Goal: Transaction & Acquisition: Purchase product/service

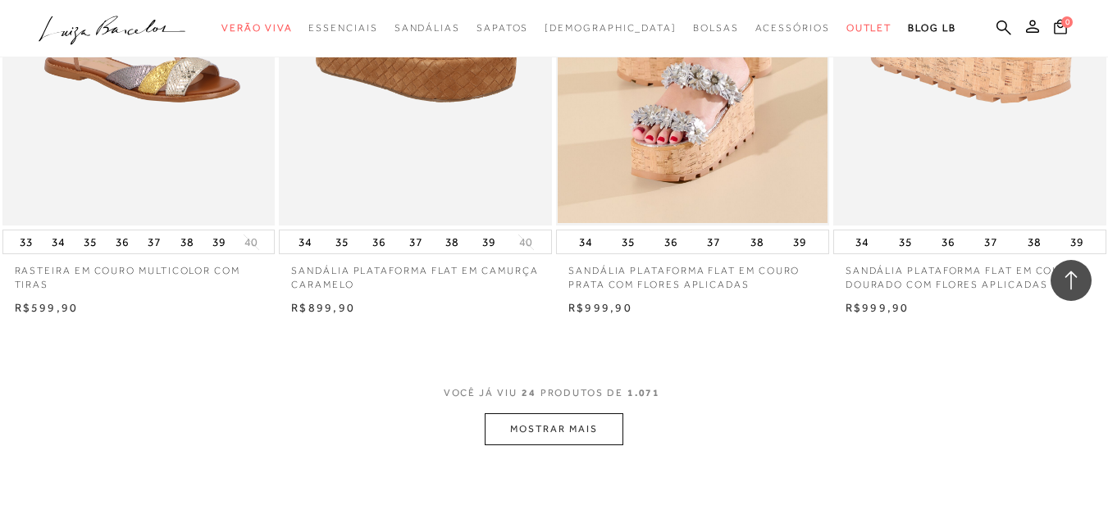
scroll to position [3117, 0]
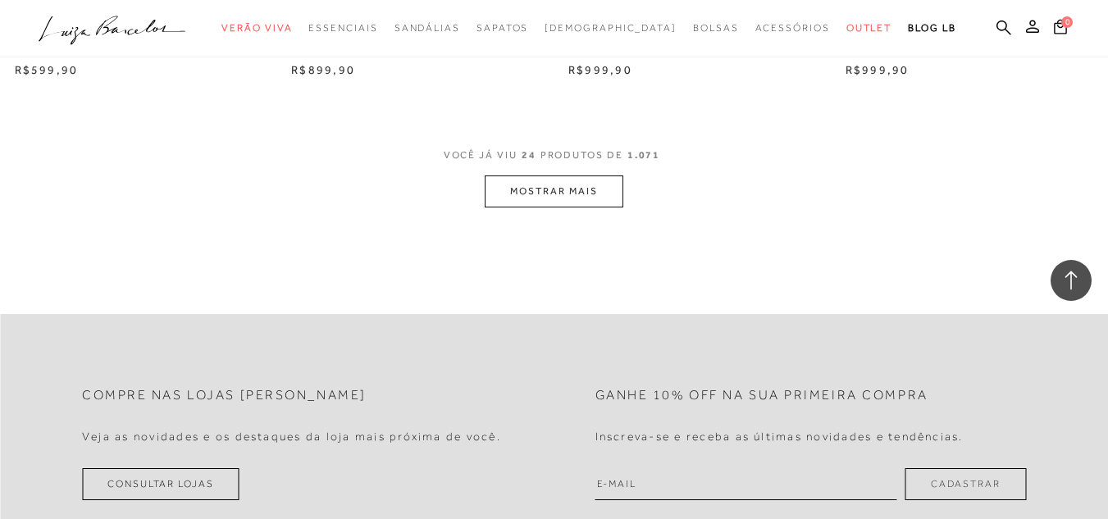
click at [568, 203] on button "MOSTRAR MAIS" at bounding box center [554, 192] width 138 height 32
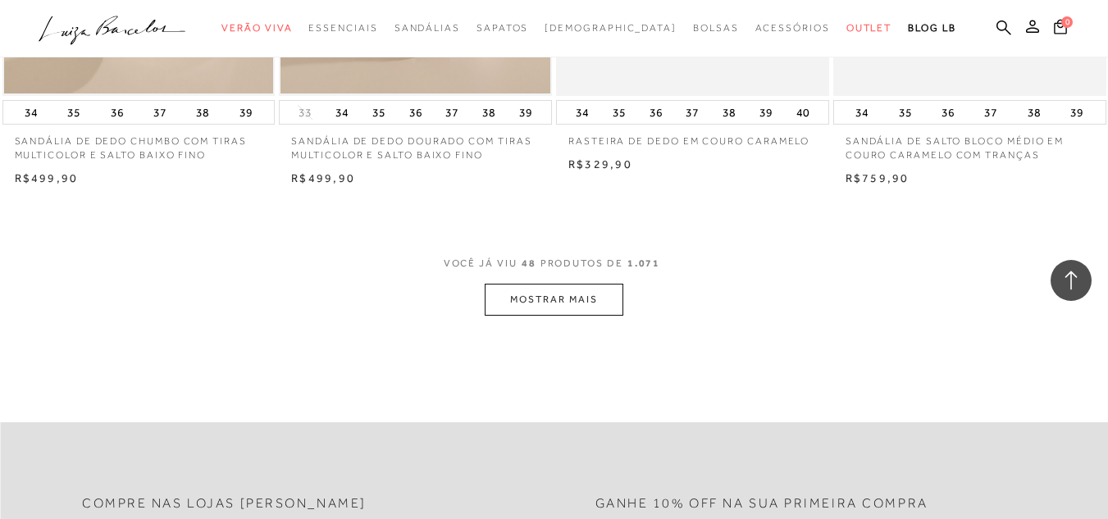
scroll to position [6152, 0]
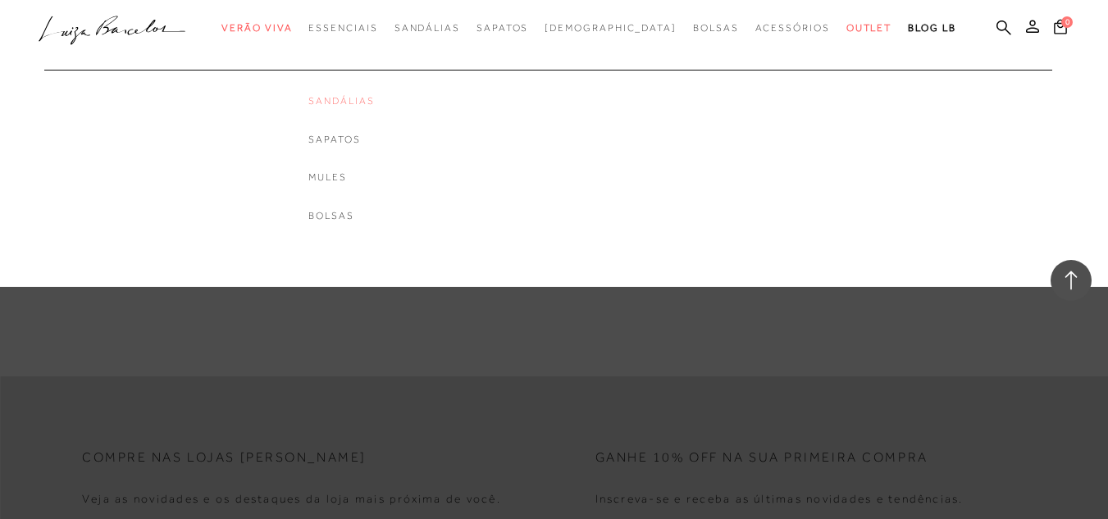
click at [374, 107] on link "Sandálias" at bounding box center [341, 101] width 66 height 14
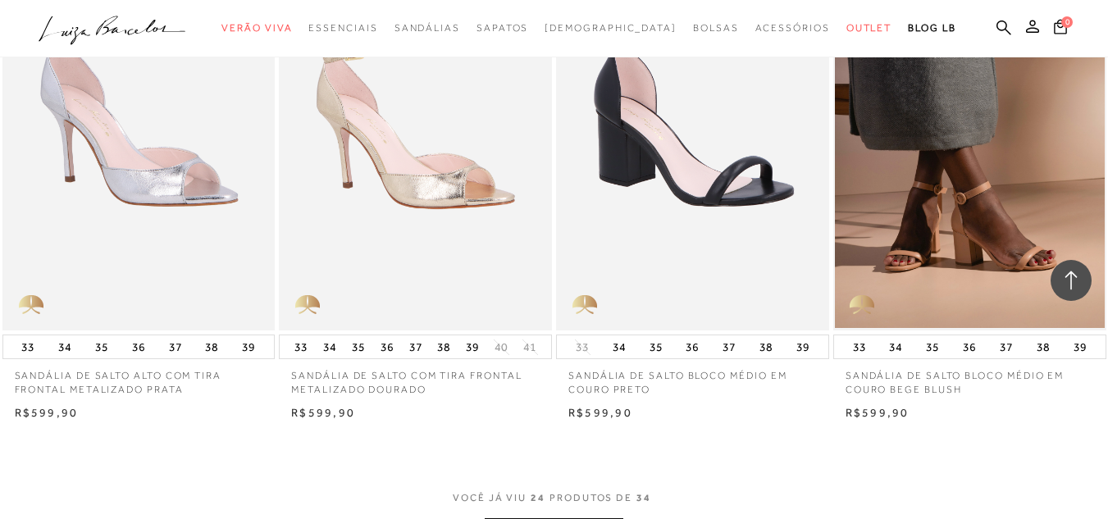
scroll to position [3035, 0]
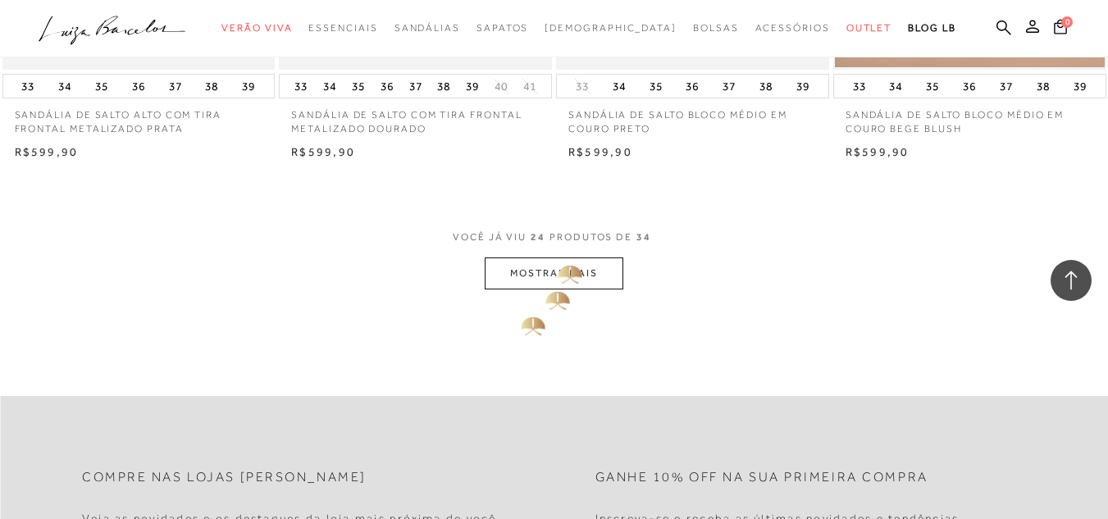
click at [555, 261] on button "MOSTRAR MAIS" at bounding box center [554, 274] width 138 height 32
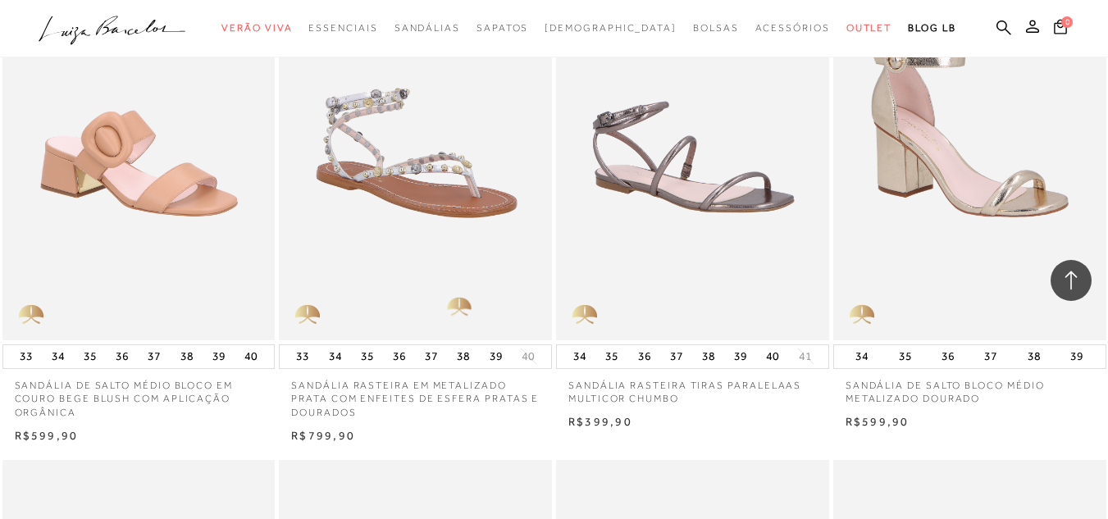
scroll to position [3199, 0]
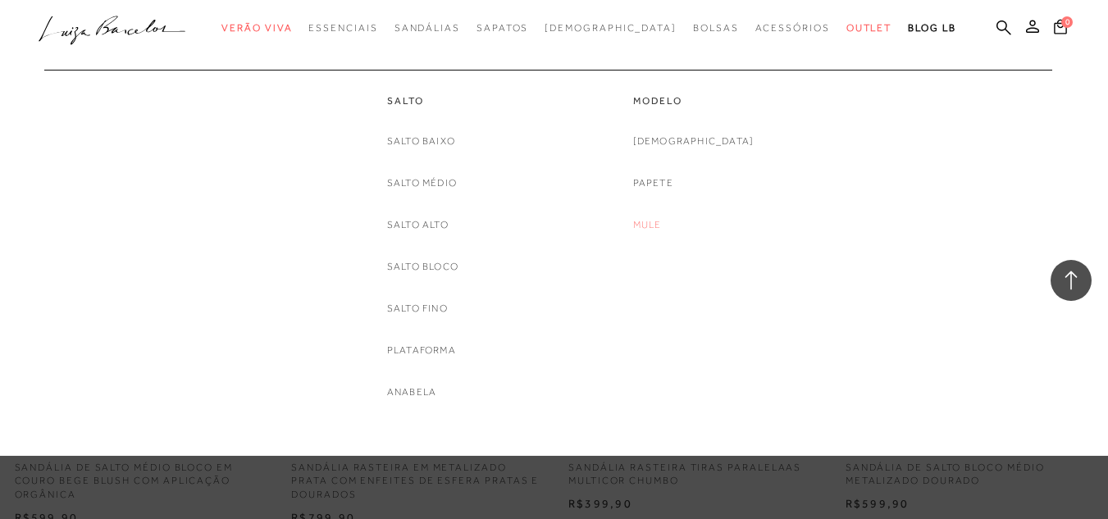
click at [662, 220] on link "Mule" at bounding box center [647, 225] width 29 height 17
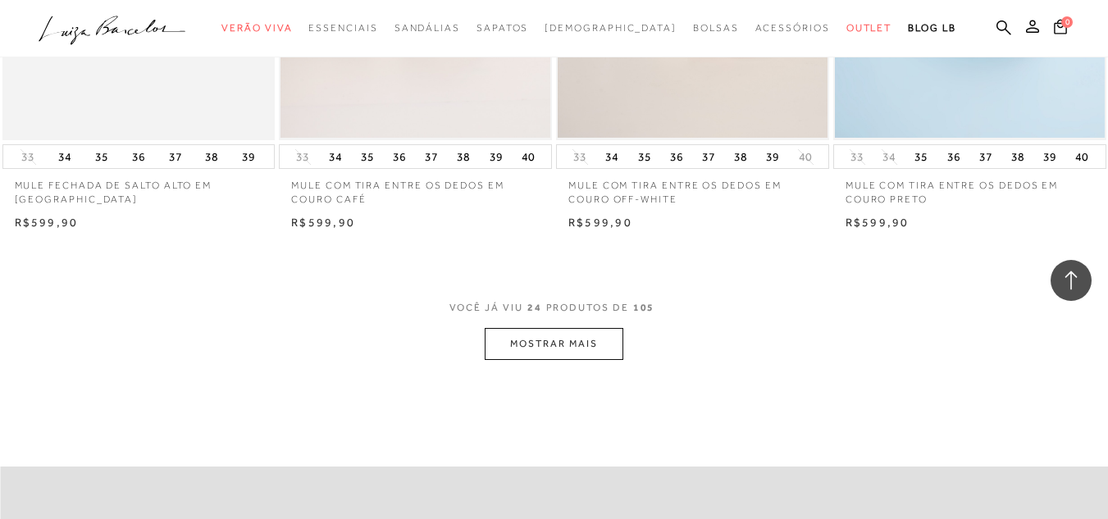
scroll to position [3035, 0]
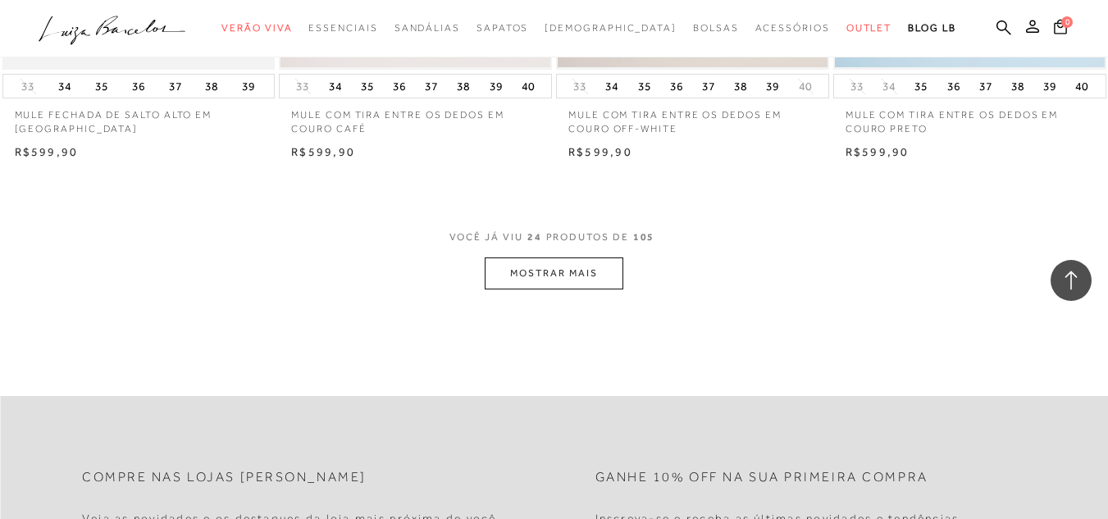
click at [581, 280] on button "MOSTRAR MAIS" at bounding box center [554, 274] width 138 height 32
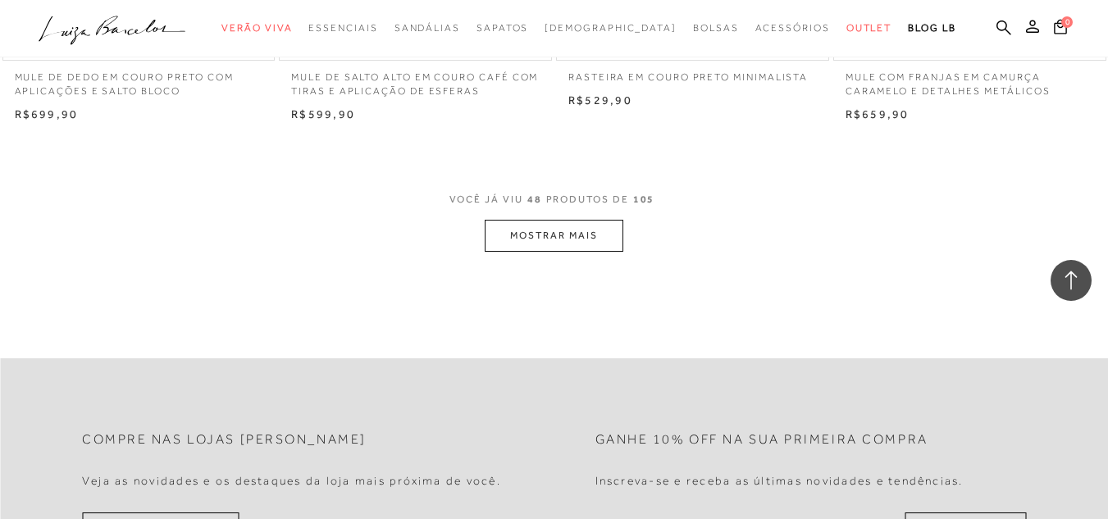
scroll to position [6197, 0]
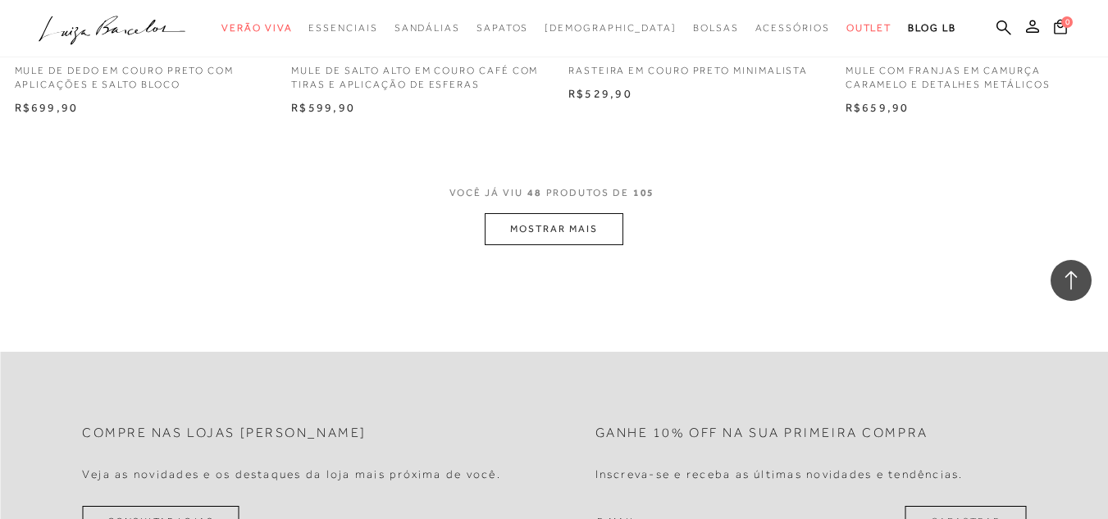
click at [588, 239] on button "MOSTRAR MAIS" at bounding box center [554, 229] width 138 height 32
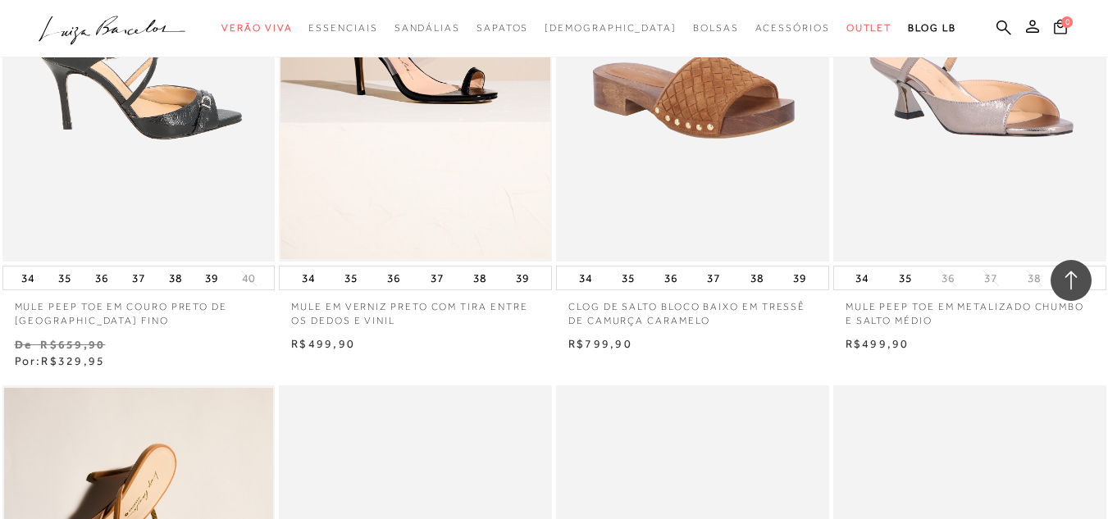
scroll to position [7427, 0]
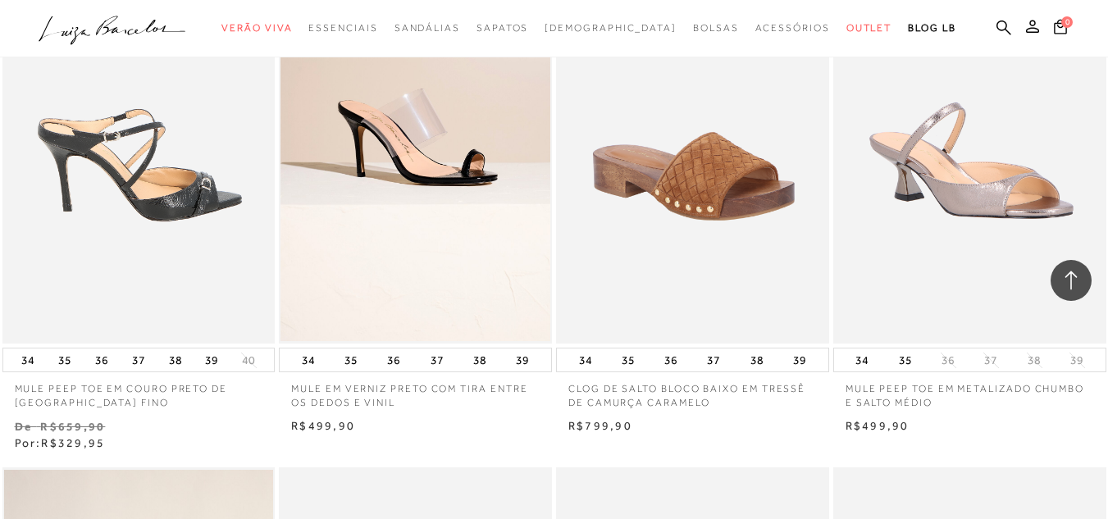
click at [207, 219] on img at bounding box center [139, 138] width 271 height 409
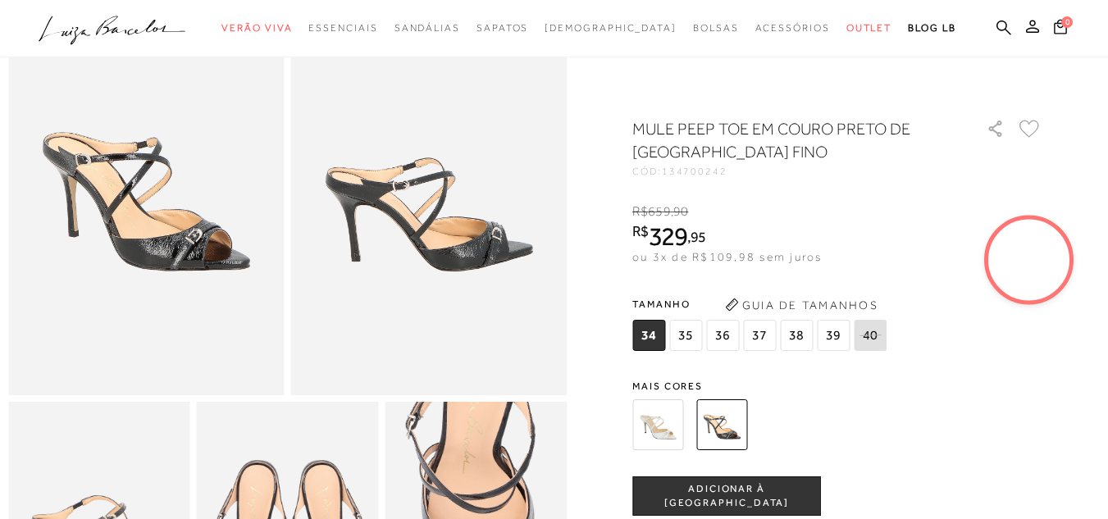
scroll to position [164, 0]
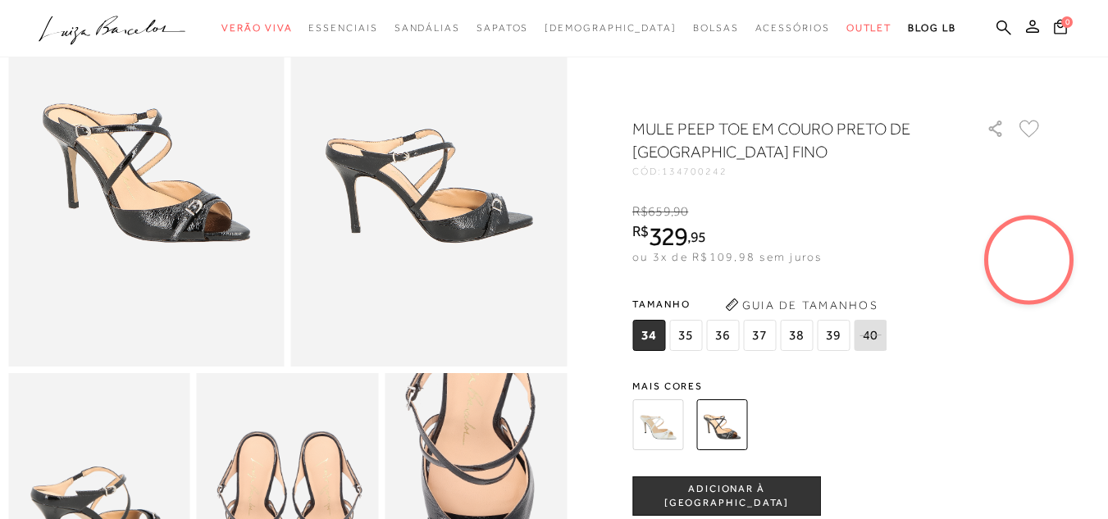
click at [673, 430] on img at bounding box center [657, 424] width 51 height 51
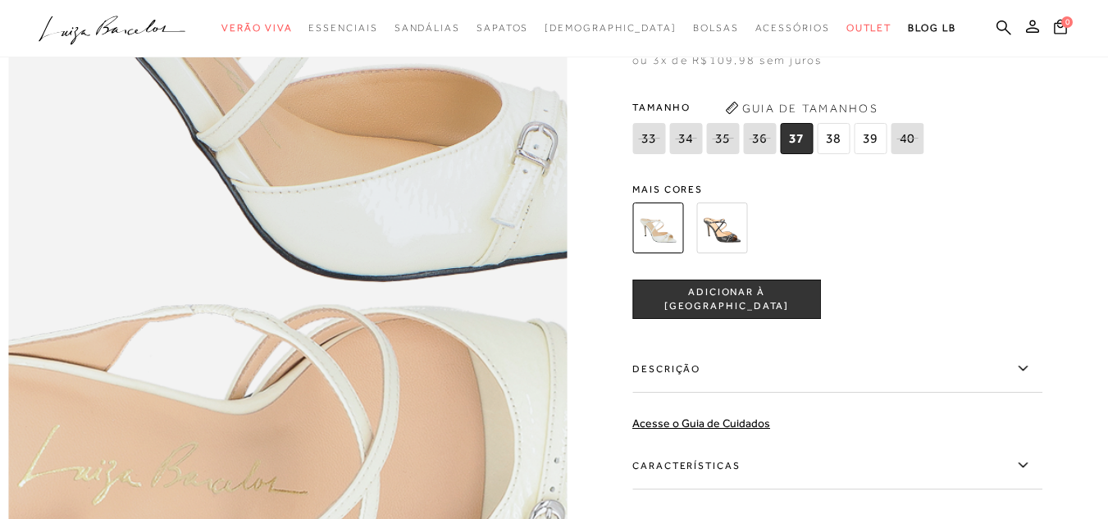
scroll to position [984, 0]
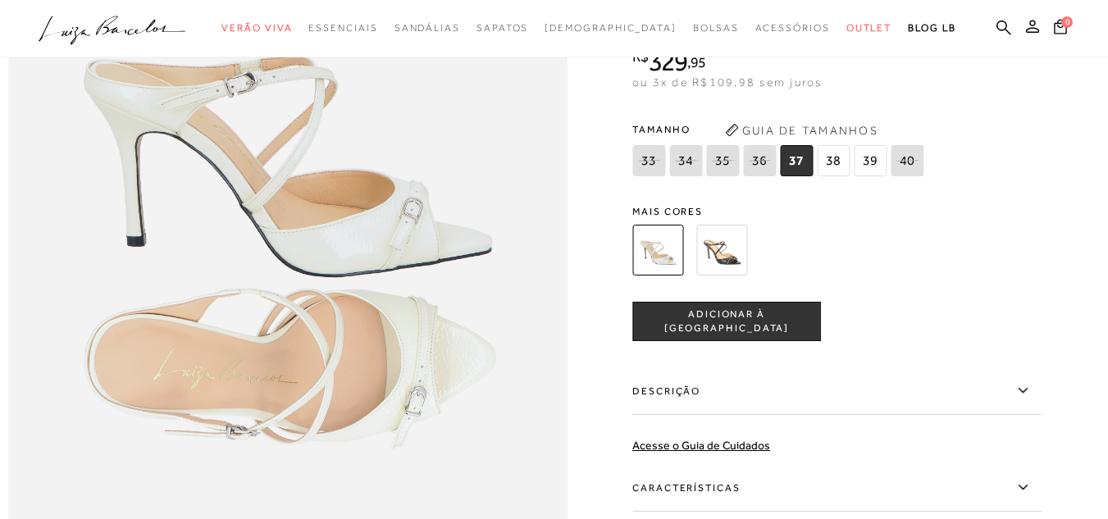
click at [806, 176] on span "37" at bounding box center [796, 160] width 33 height 31
click at [833, 176] on span "38" at bounding box center [833, 160] width 33 height 31
click at [801, 176] on span "37" at bounding box center [796, 160] width 33 height 31
click at [780, 335] on span "ADICIONAR À [GEOGRAPHIC_DATA]" at bounding box center [726, 321] width 187 height 29
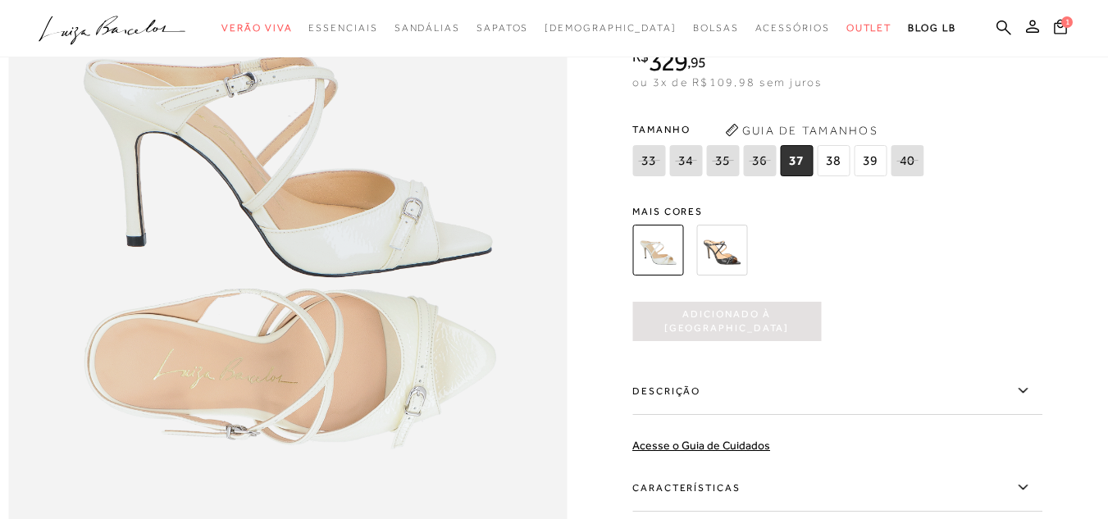
scroll to position [0, 0]
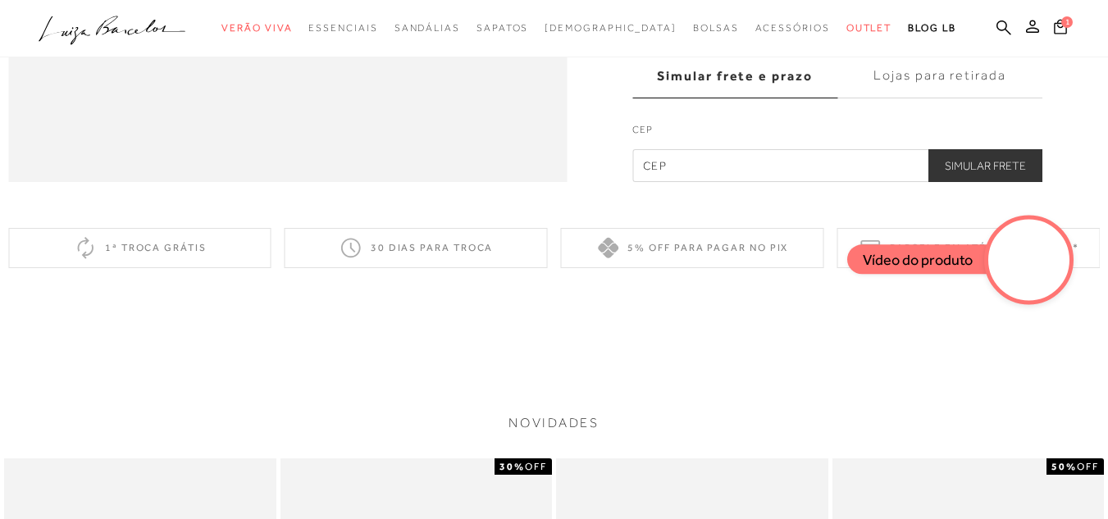
scroll to position [1476, 0]
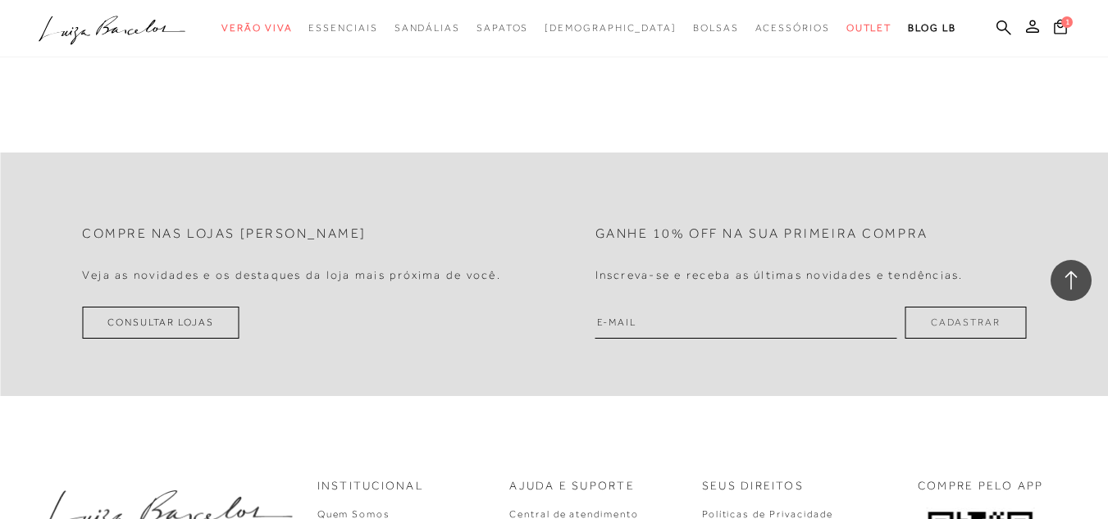
scroll to position [9432, 0]
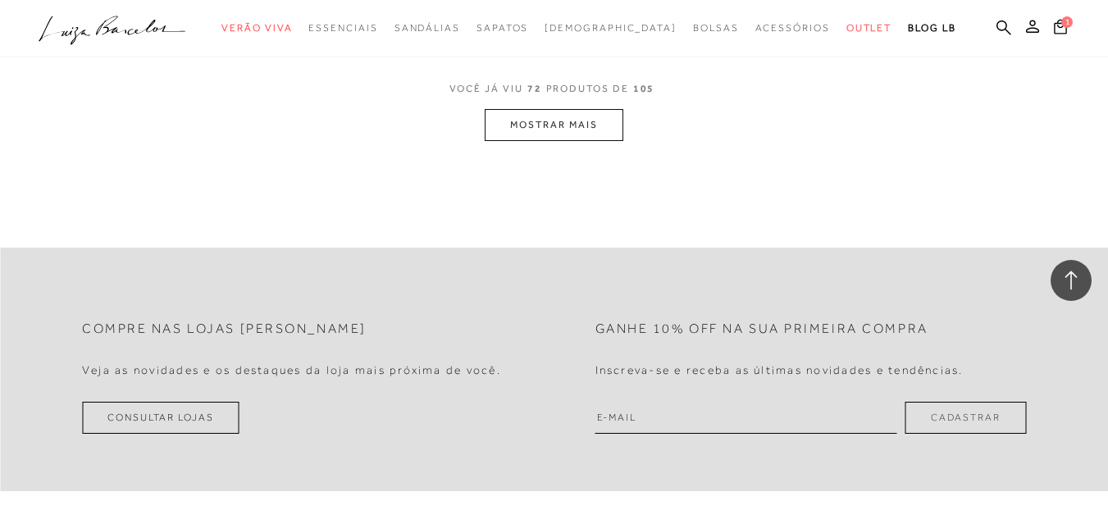
click at [562, 139] on button "MOSTRAR MAIS" at bounding box center [554, 125] width 138 height 32
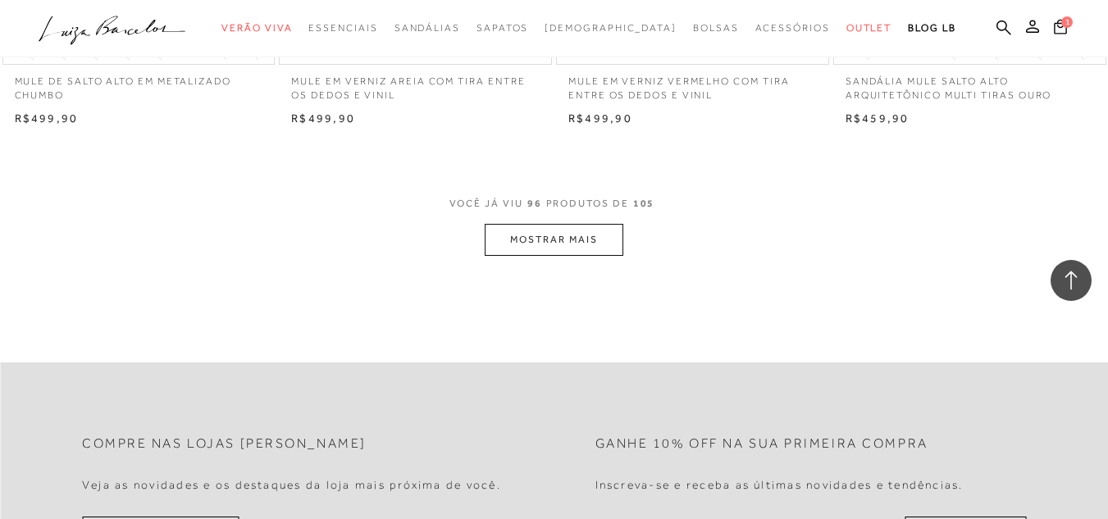
scroll to position [12467, 0]
click at [571, 230] on button "MOSTRAR MAIS" at bounding box center [554, 239] width 138 height 32
click at [1054, 30] on icon at bounding box center [1060, 27] width 13 height 16
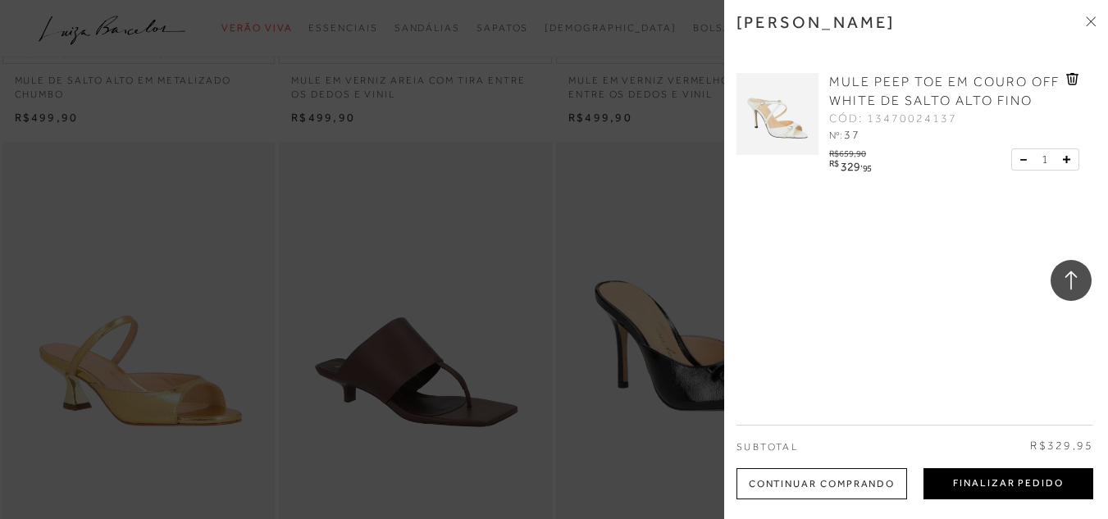
click at [959, 483] on button "Finalizar Pedido" at bounding box center [1009, 483] width 170 height 31
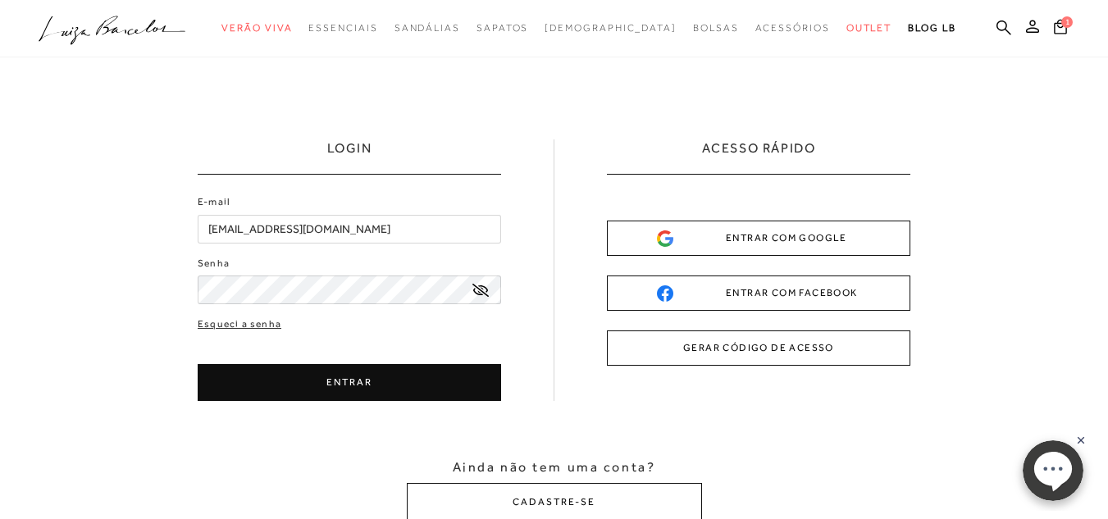
click at [752, 226] on button "ENTRAR COM GOOGLE" at bounding box center [758, 238] width 303 height 35
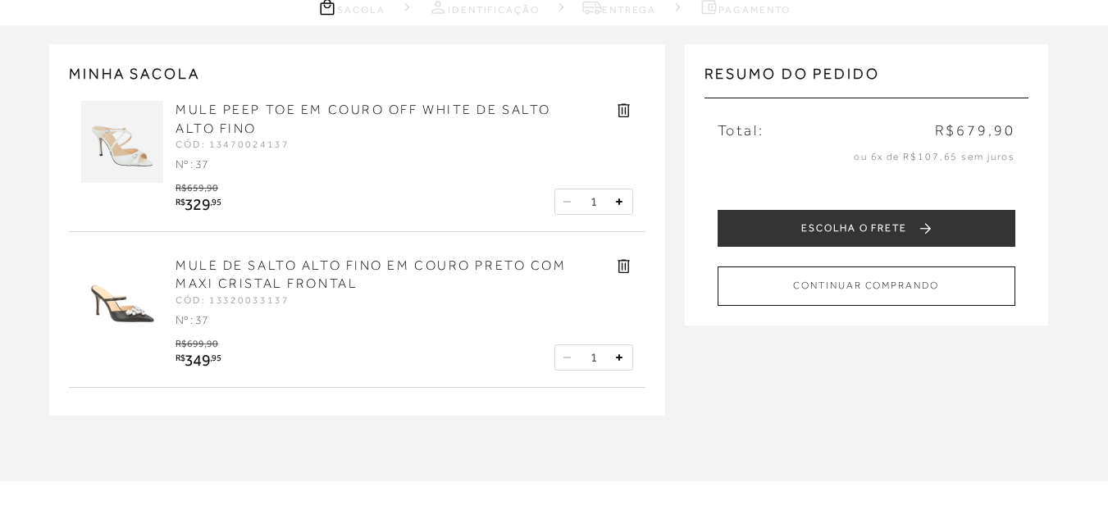
scroll to position [82, 0]
click at [629, 265] on icon at bounding box center [623, 265] width 19 height 19
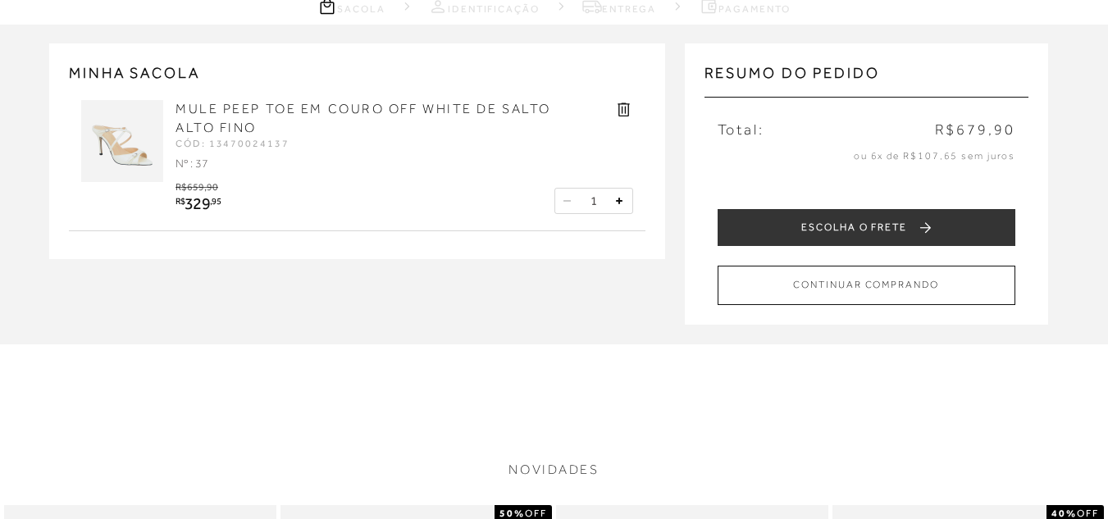
scroll to position [0, 0]
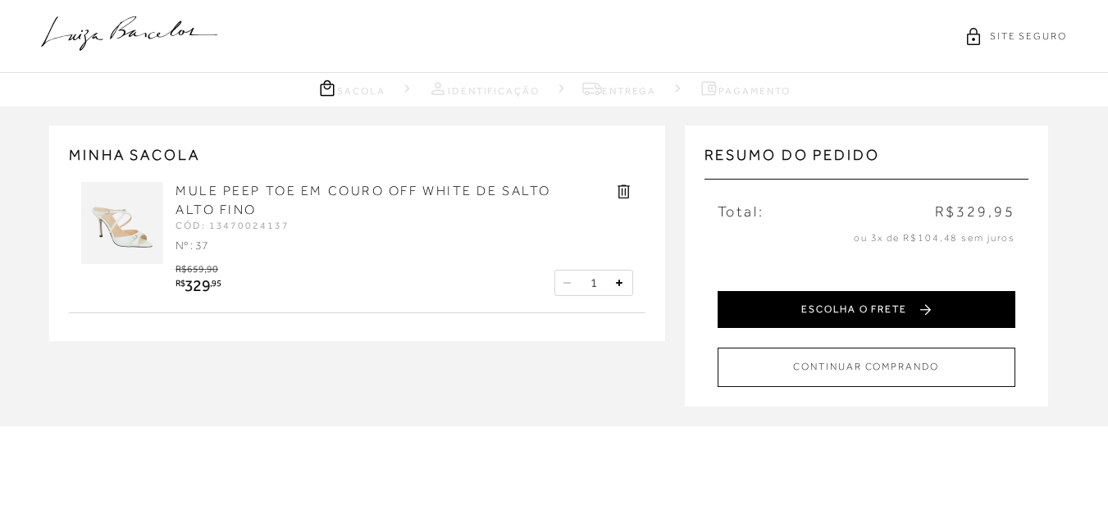
click at [835, 314] on button "ESCOLHA O FRETE" at bounding box center [867, 309] width 298 height 37
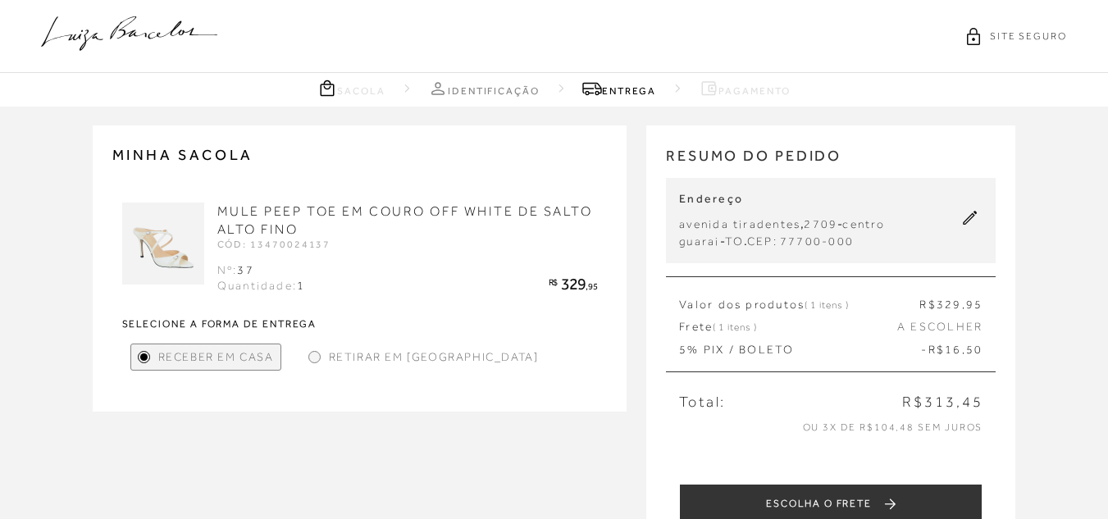
click at [191, 219] on img at bounding box center [163, 244] width 82 height 82
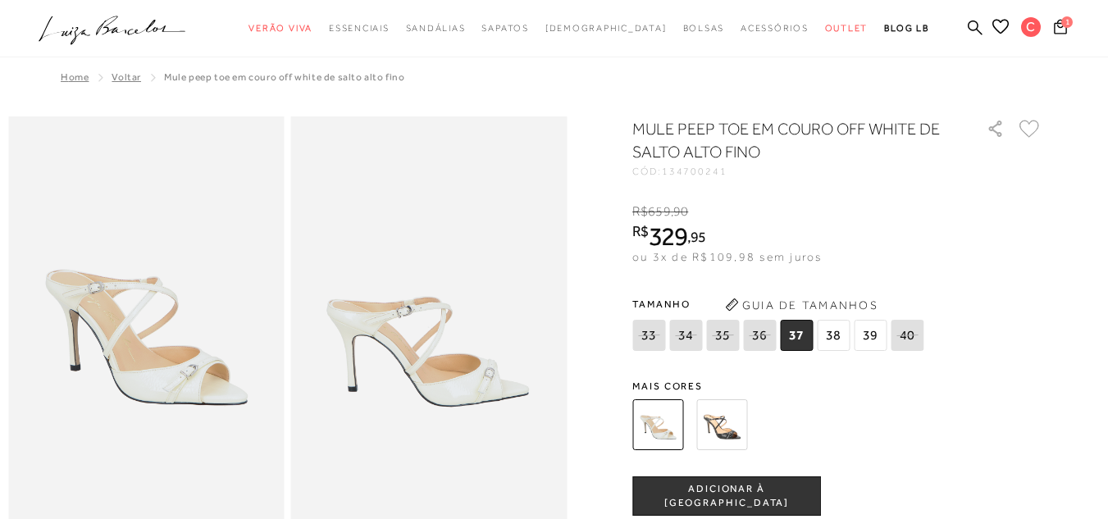
scroll to position [82, 0]
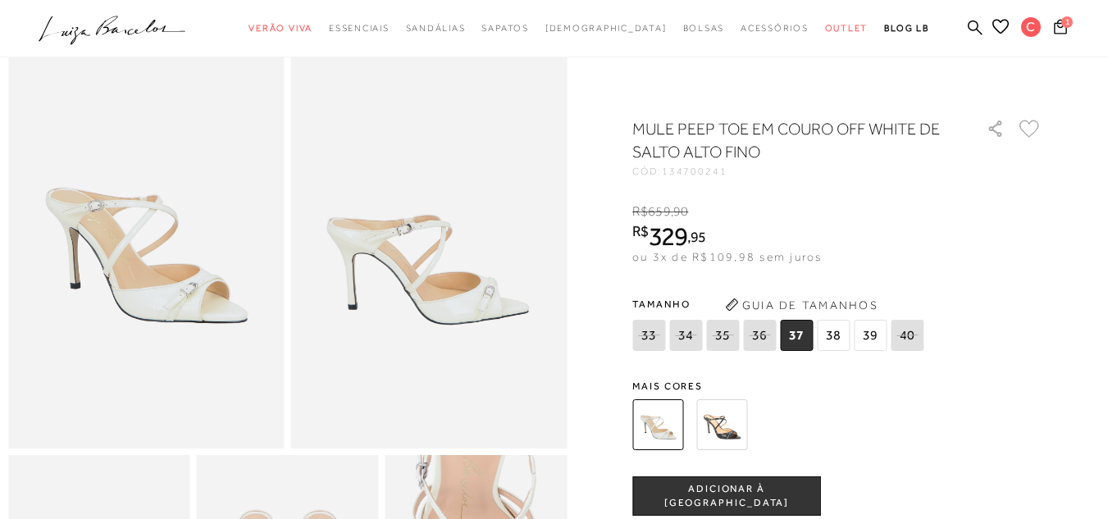
click at [727, 431] on img at bounding box center [721, 424] width 51 height 51
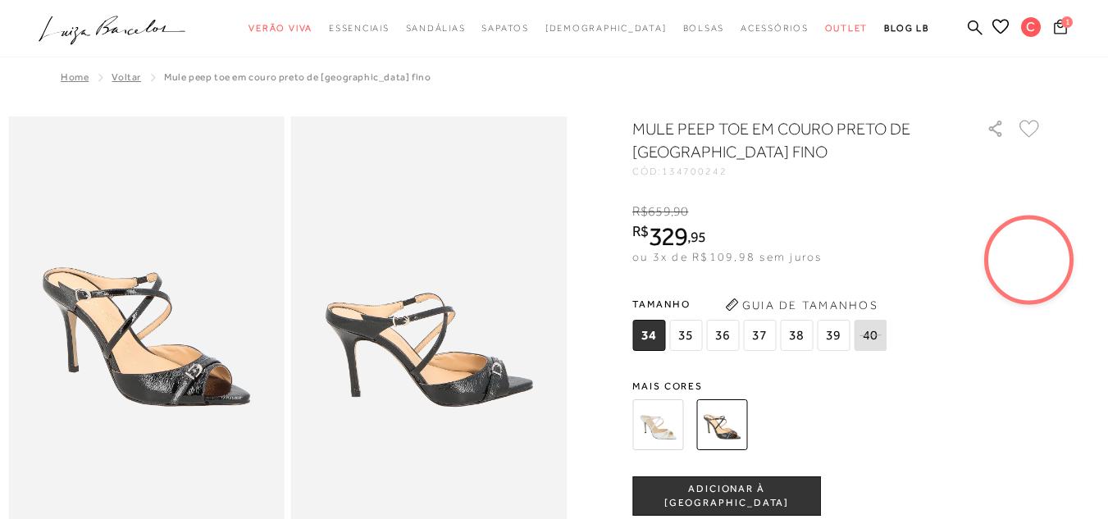
click at [1054, 30] on icon at bounding box center [1060, 27] width 13 height 16
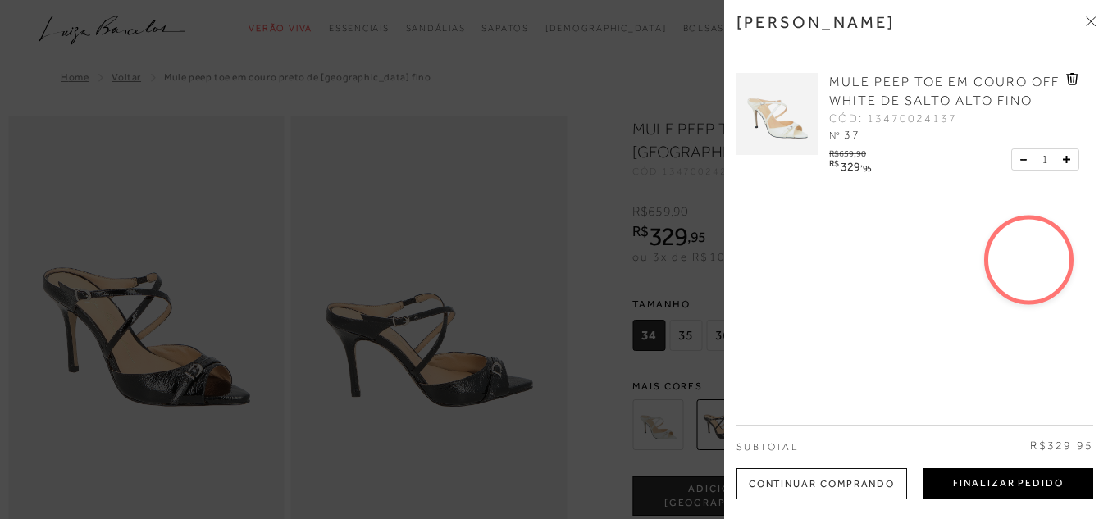
click at [972, 483] on button "Finalizar Pedido" at bounding box center [1009, 483] width 170 height 31
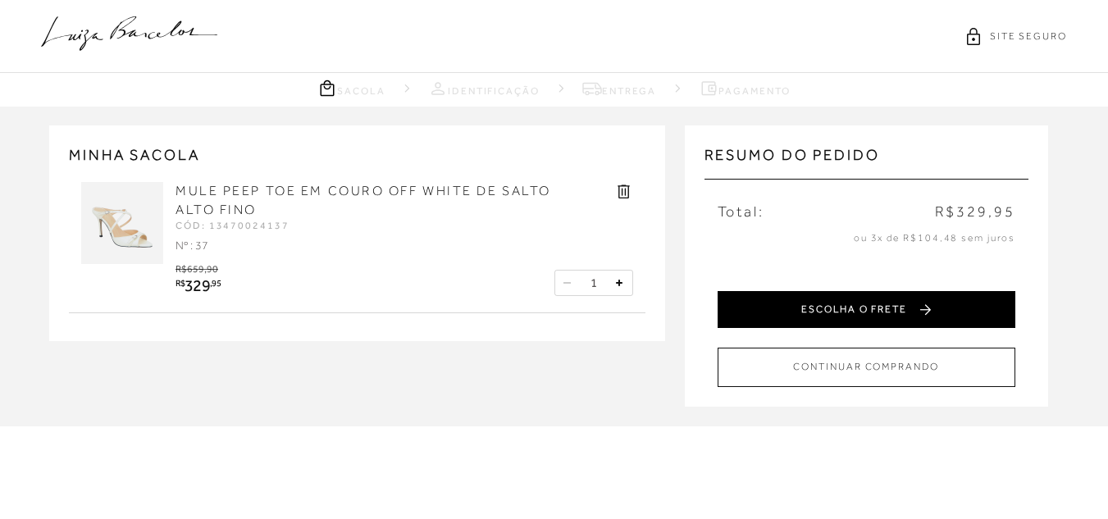
click at [819, 303] on button "ESCOLHA O FRETE" at bounding box center [867, 309] width 298 height 37
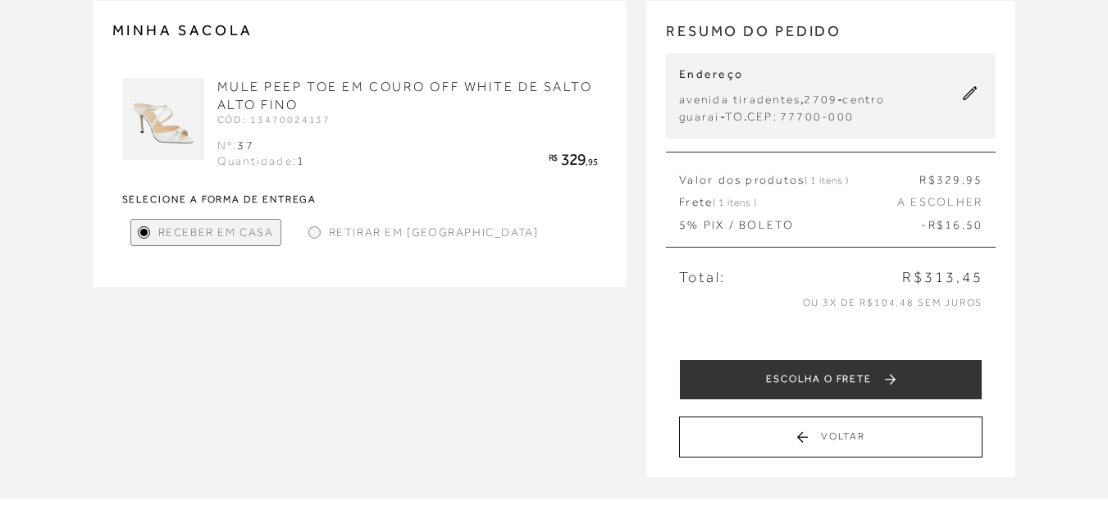
scroll to position [164, 0]
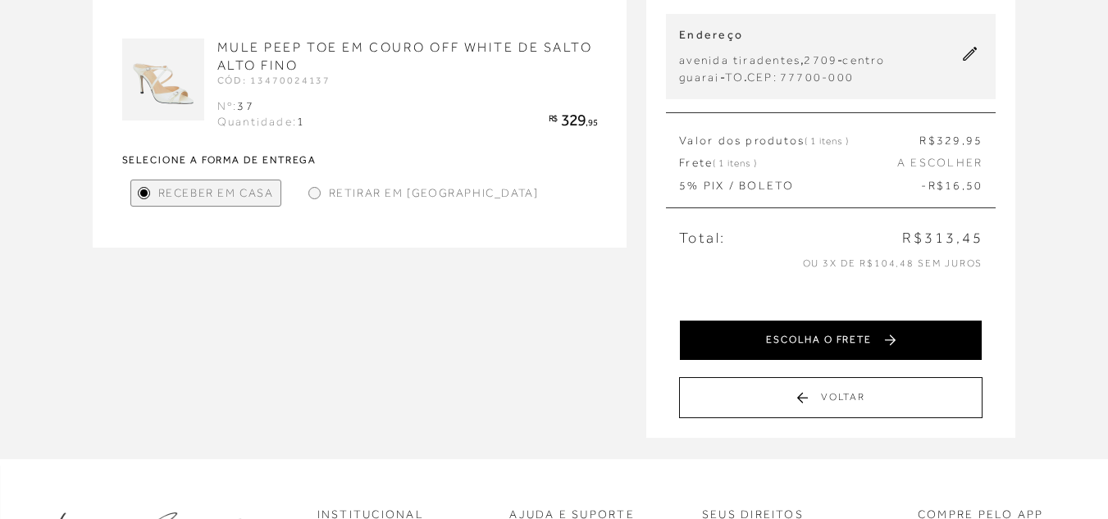
click at [836, 335] on button "ESCOLHA O FRETE" at bounding box center [830, 340] width 303 height 41
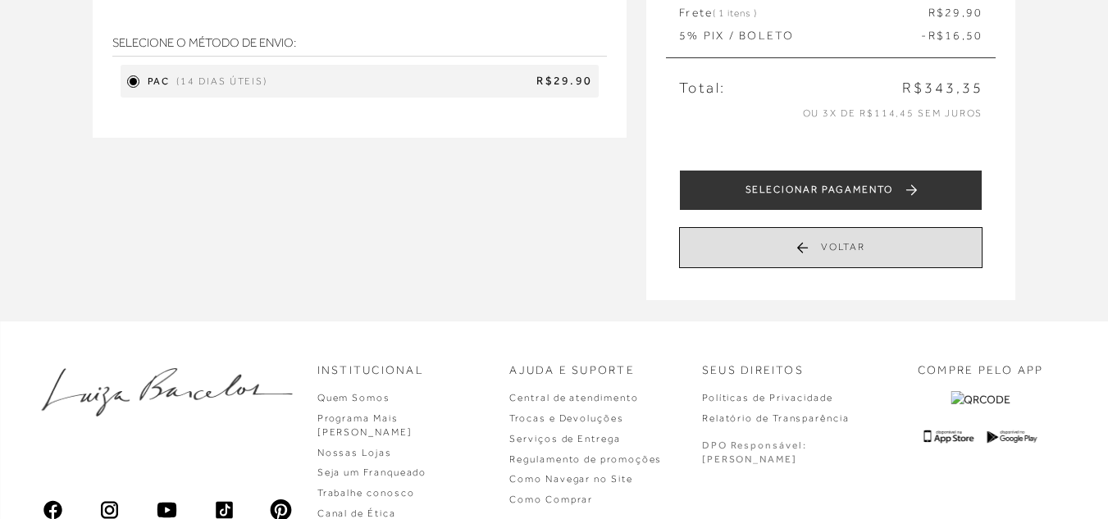
scroll to position [328, 0]
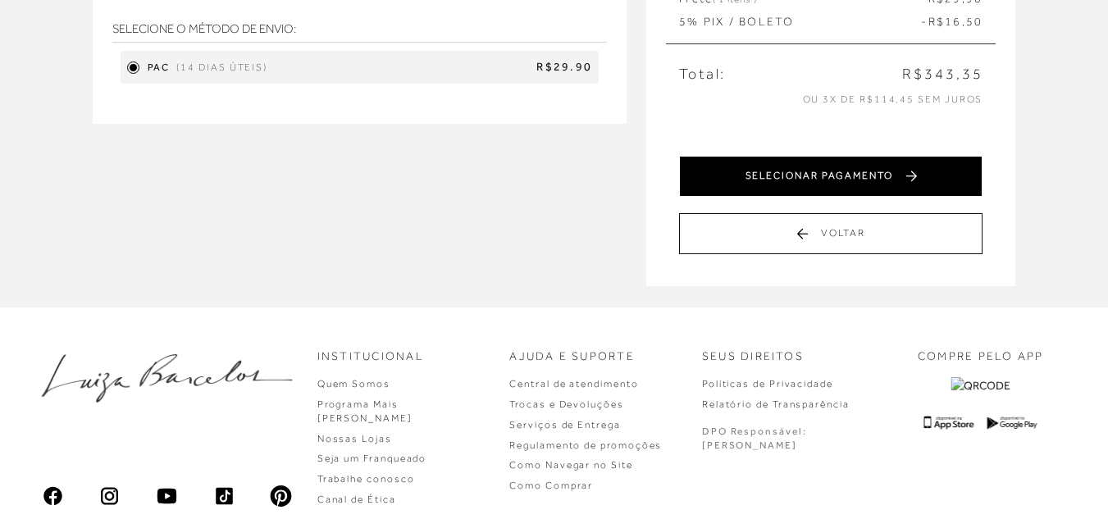
click at [802, 183] on button "SELECIONAR PAGAMENTO" at bounding box center [830, 176] width 303 height 41
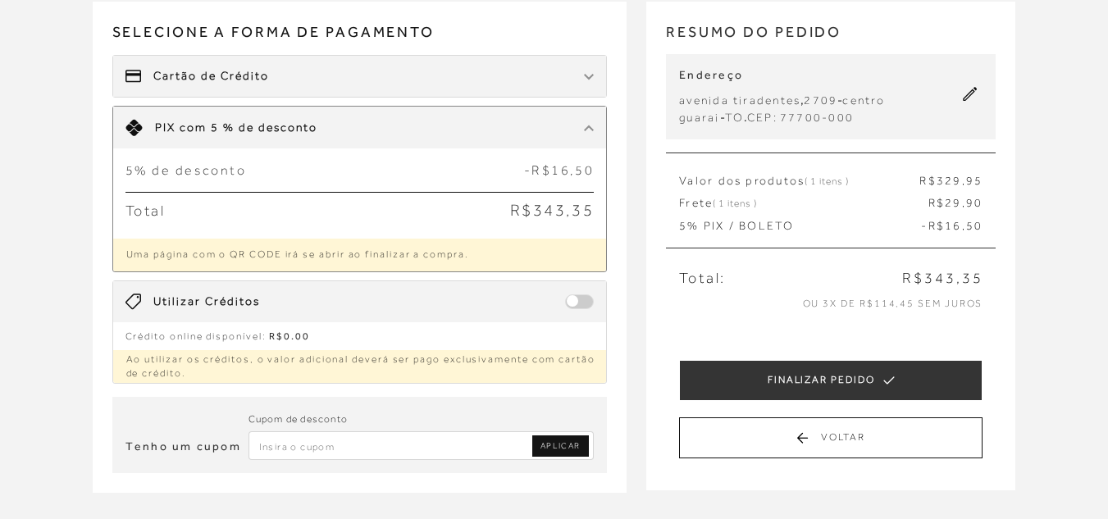
scroll to position [164, 0]
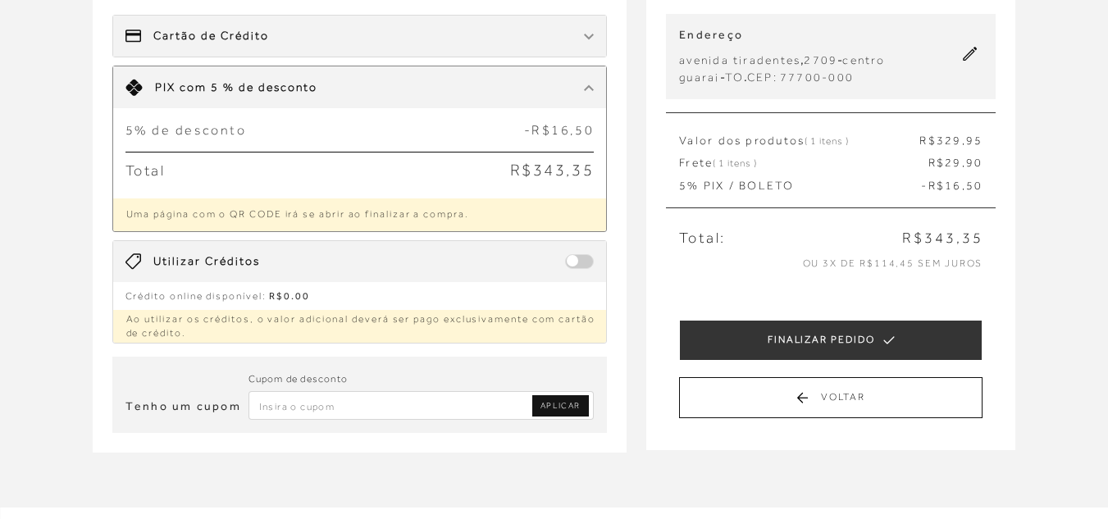
click at [317, 403] on input "Inserir Código da Promoção" at bounding box center [422, 405] width 346 height 29
type input "primeiracompra"
click at [566, 404] on span "APLICAR" at bounding box center [561, 405] width 40 height 11
click at [564, 411] on span "APLICAR" at bounding box center [561, 405] width 40 height 11
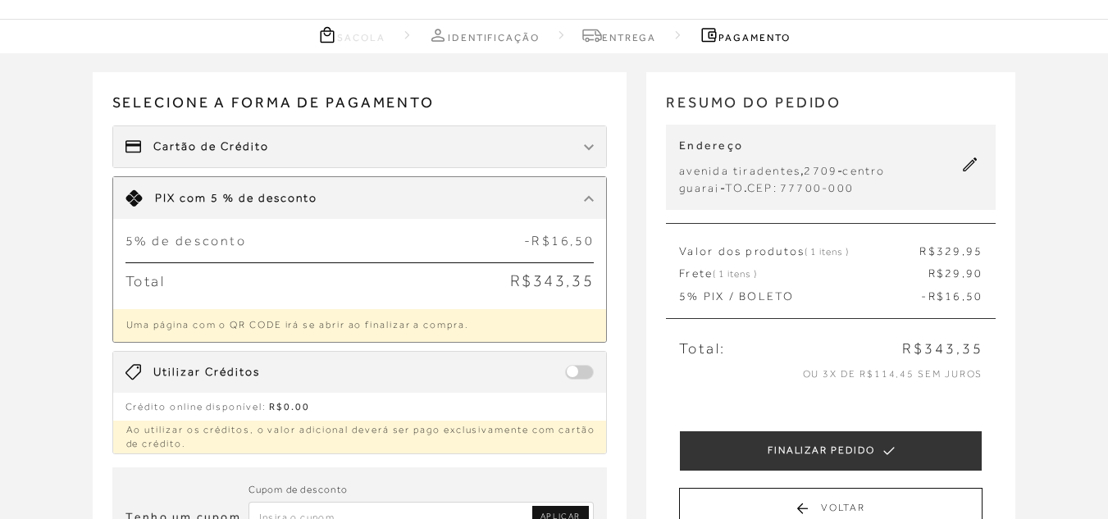
scroll to position [82, 0]
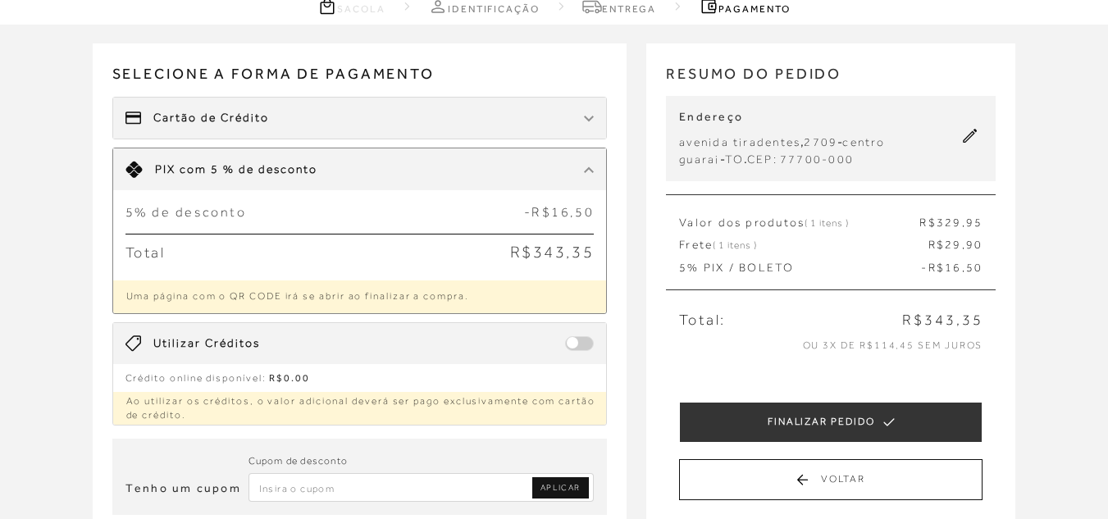
click at [531, 105] on div "Cartão de Crédito" at bounding box center [360, 118] width 494 height 41
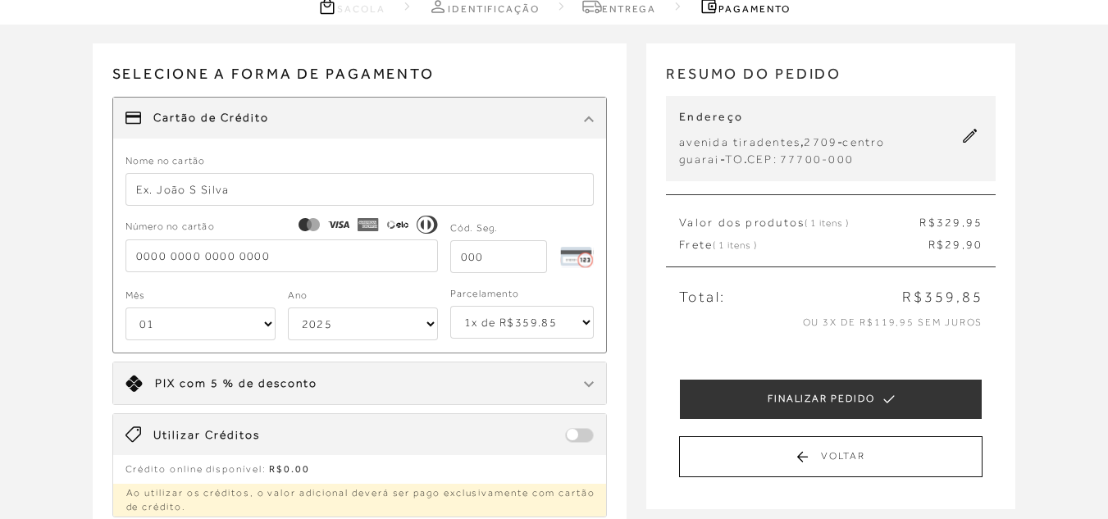
click at [288, 198] on input "text" at bounding box center [359, 189] width 469 height 33
